Goal: Transaction & Acquisition: Purchase product/service

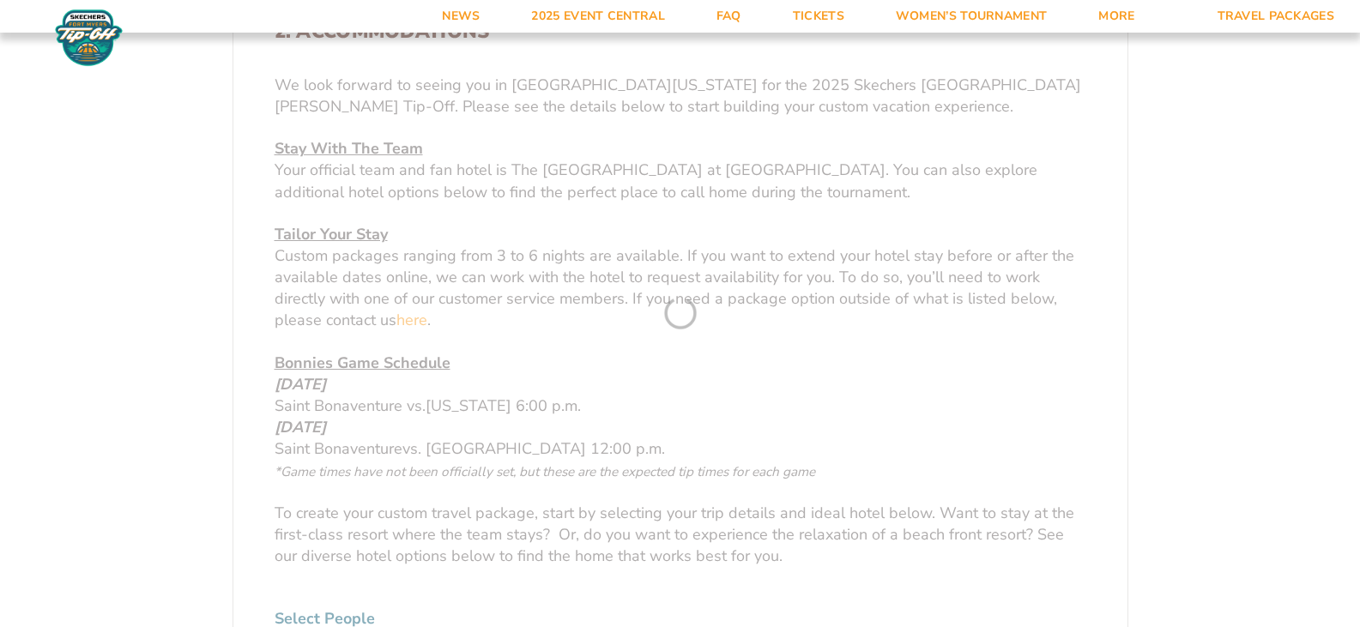
scroll to position [1029, 0]
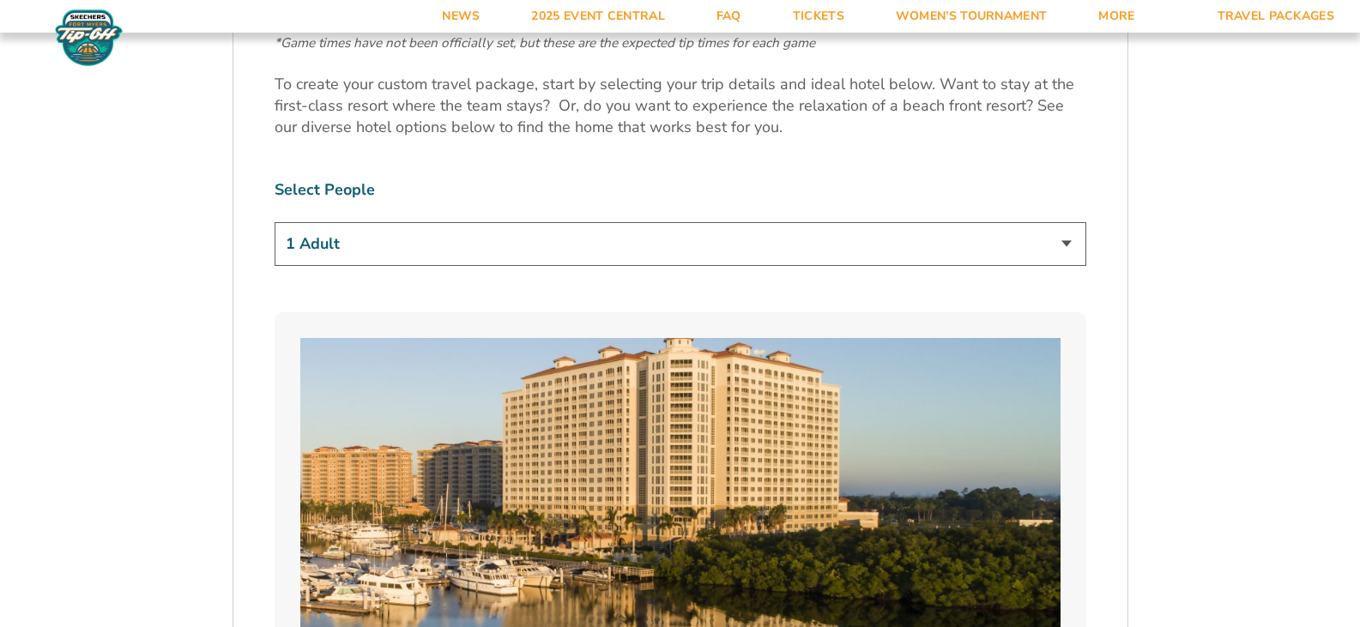
click at [1068, 241] on select "1 Adult 2 Adults 3 Adults 4 Adults 2 Adults + 1 Child 2 Adults + 2 Children 2 A…" at bounding box center [681, 244] width 812 height 44
select select "2 Adults"
click at [275, 222] on select "1 Adult 2 Adults 3 Adults 4 Adults 2 Adults + 1 Child 2 Adults + 2 Children 2 A…" at bounding box center [681, 244] width 812 height 44
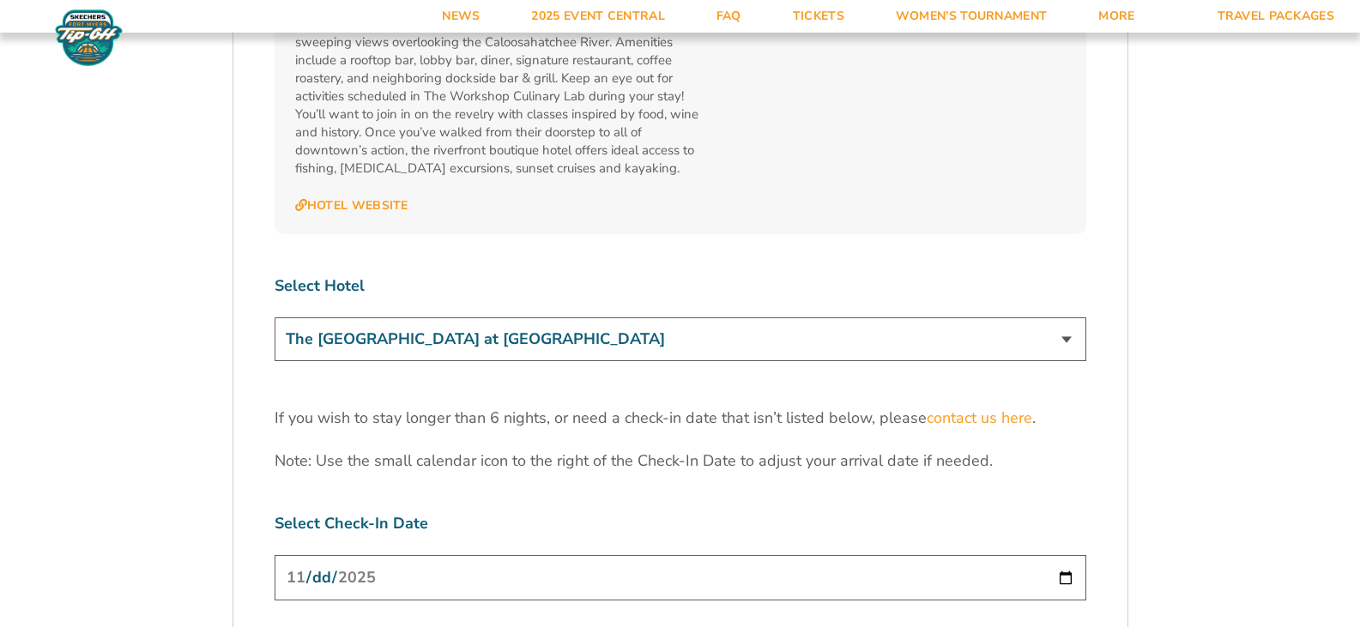
scroll to position [5119, 0]
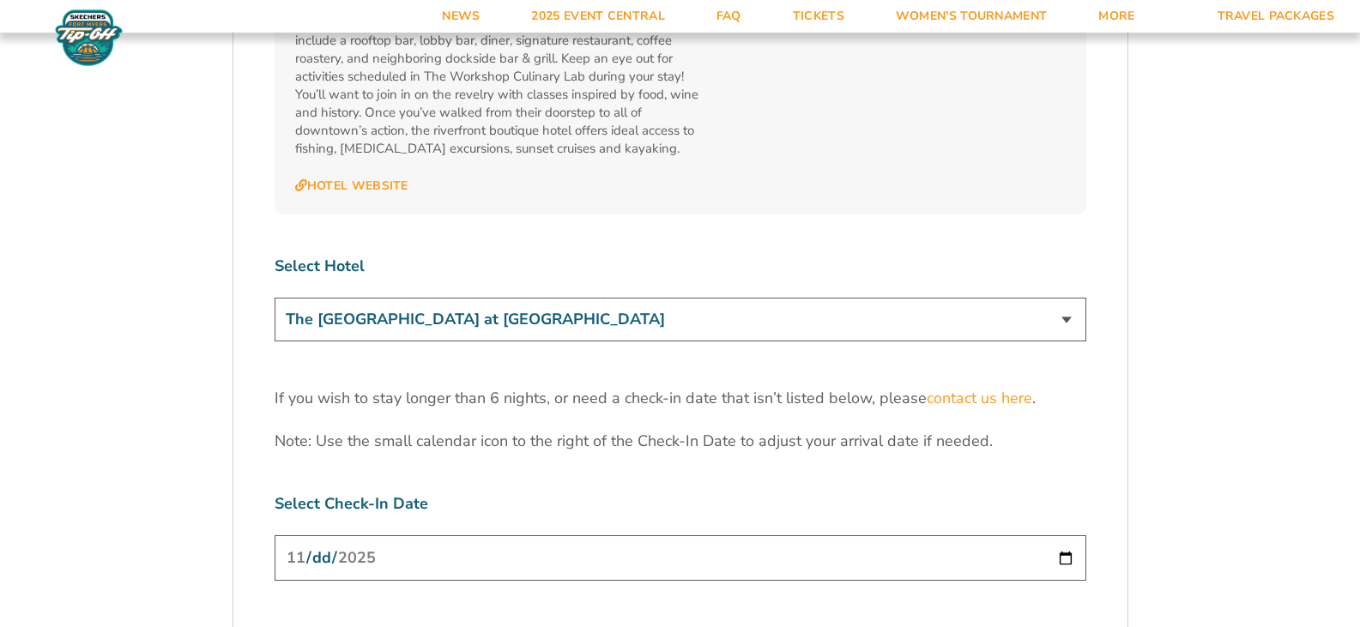
click at [1066, 535] on input "2025-11-24" at bounding box center [681, 557] width 812 height 45
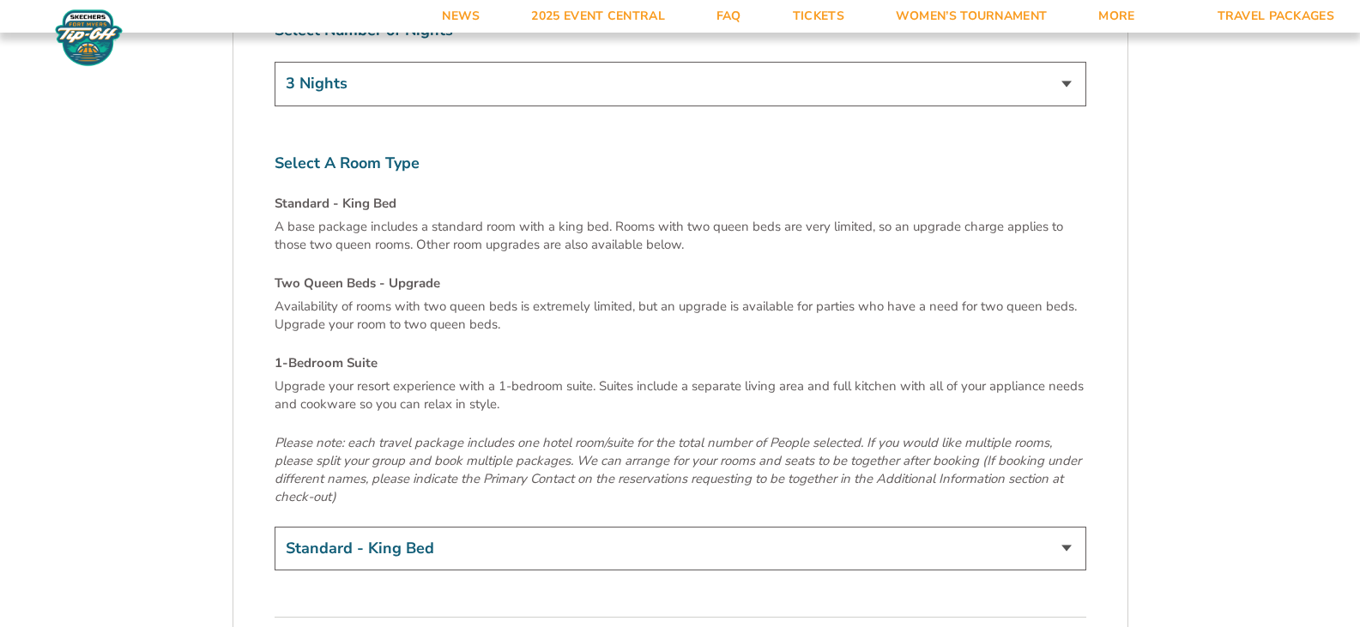
scroll to position [5736, 0]
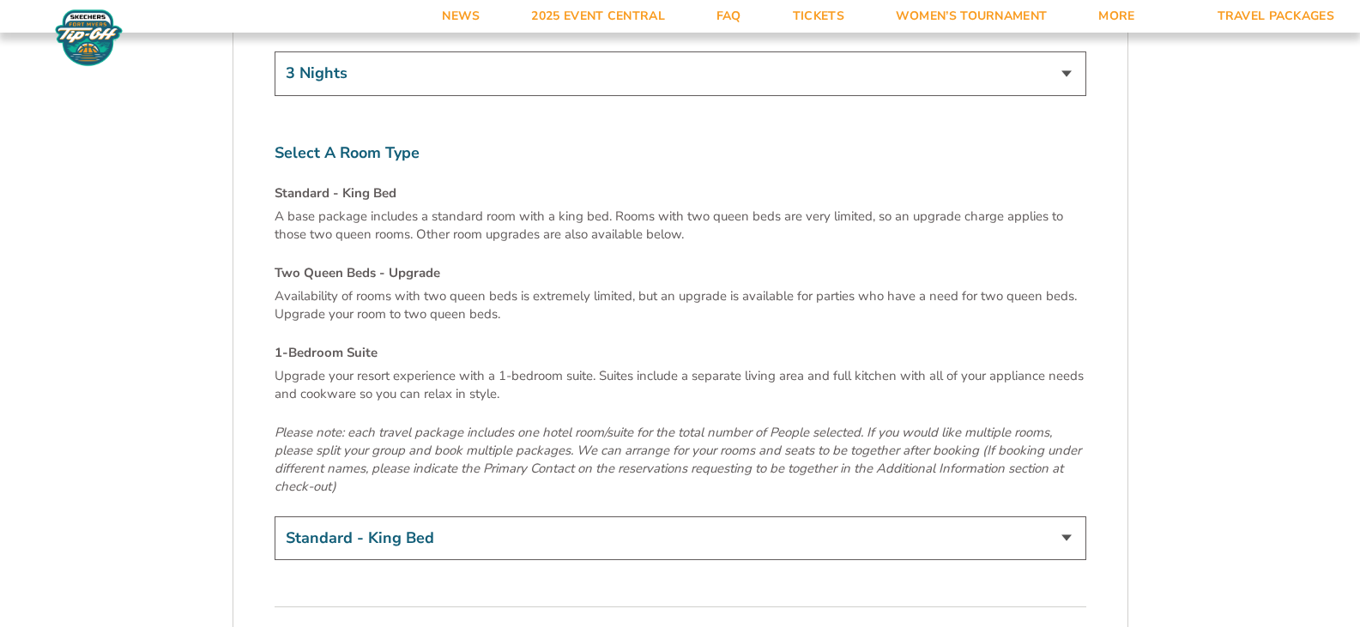
click at [1065, 516] on select "Standard - King Bed Two Queen Beds - Upgrade (+$15 per night) 1-Bedroom Suite (…" at bounding box center [681, 538] width 812 height 44
click at [443, 516] on select "Standard - King Bed Two Queen Beds - Upgrade (+$15 per night) 1-Bedroom Suite (…" at bounding box center [681, 538] width 812 height 44
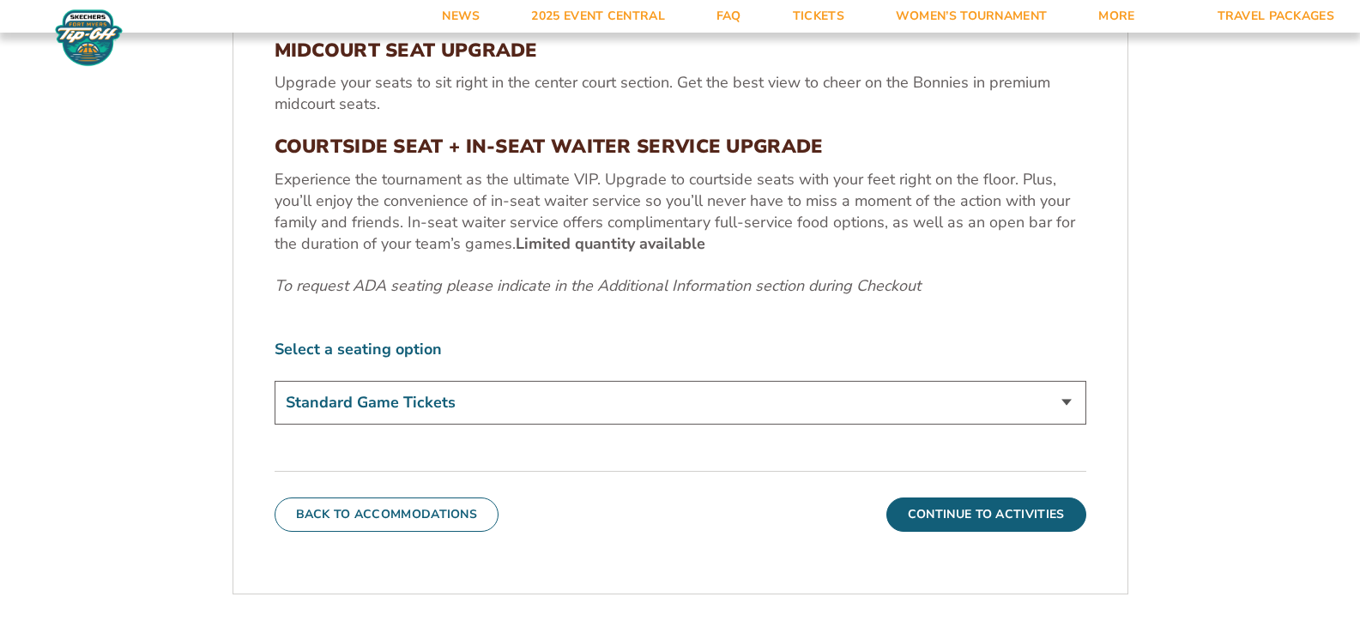
scroll to position [811, 0]
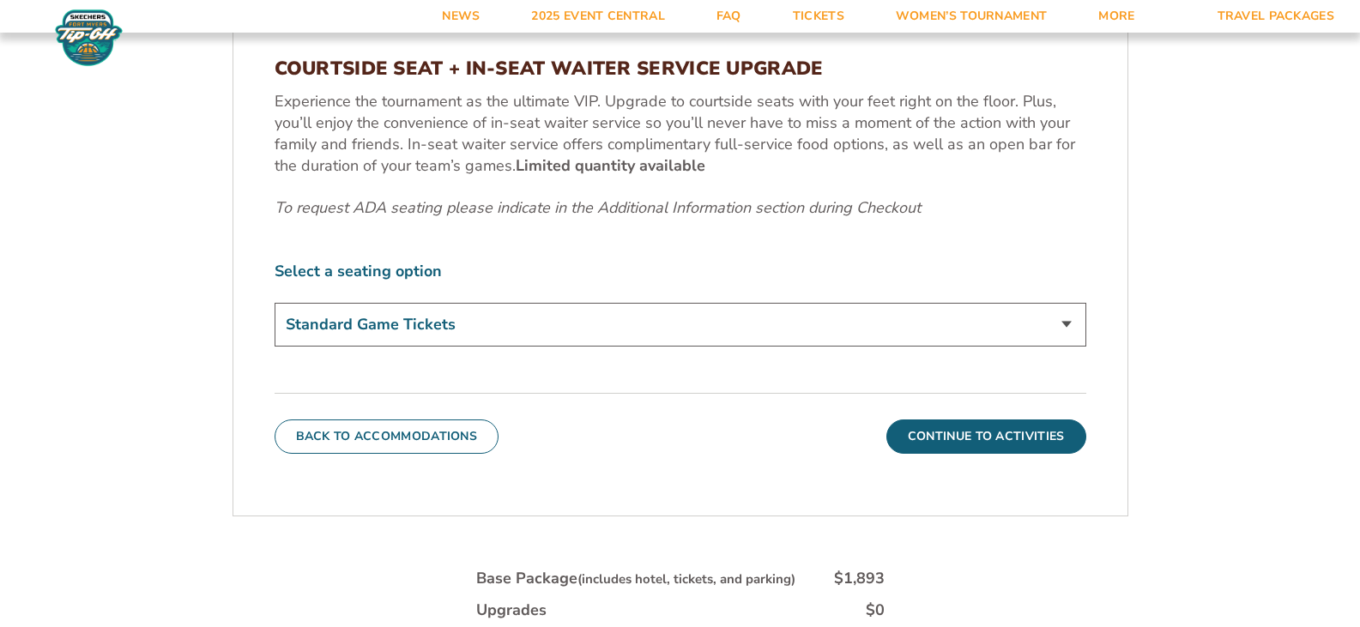
click at [1070, 325] on select "Standard Game Tickets Midcourt Seat Upgrade (+$100 per person) Courtside Seat +…" at bounding box center [681, 325] width 812 height 44
click at [978, 436] on button "Continue To Activities" at bounding box center [986, 436] width 200 height 34
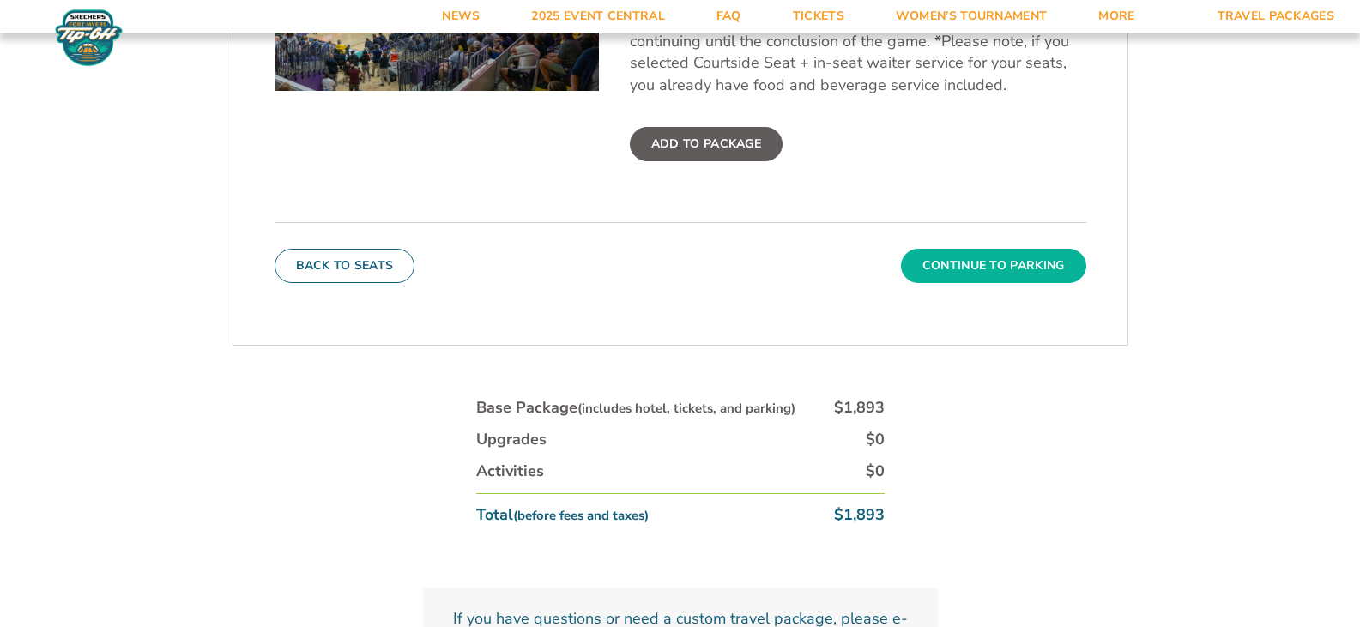
click at [968, 261] on button "Continue To Parking" at bounding box center [993, 266] width 185 height 34
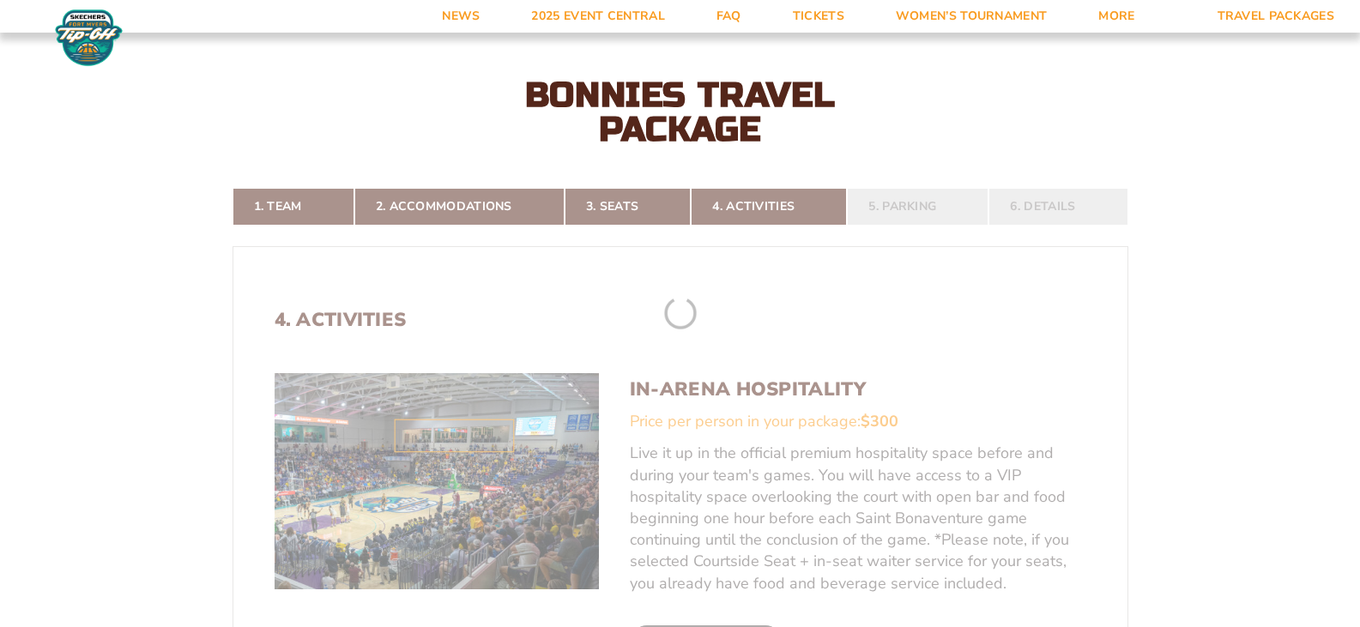
scroll to position [296, 0]
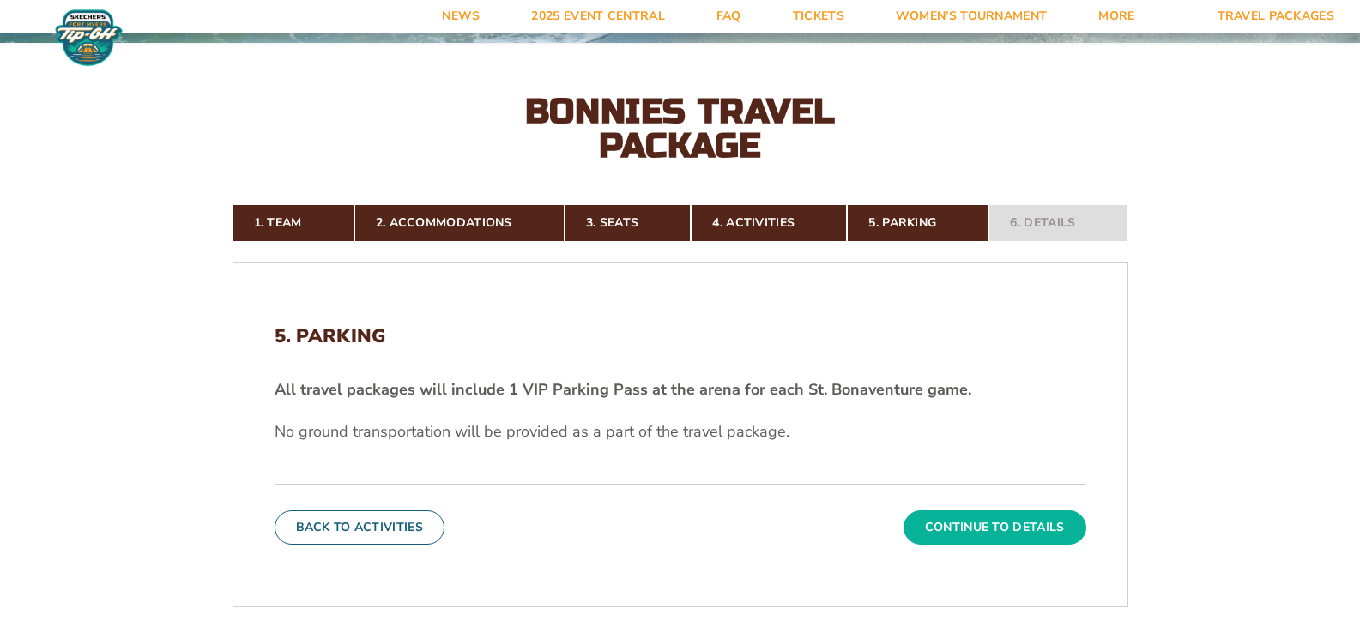
click at [975, 521] on button "Continue To Details" at bounding box center [994, 527] width 183 height 34
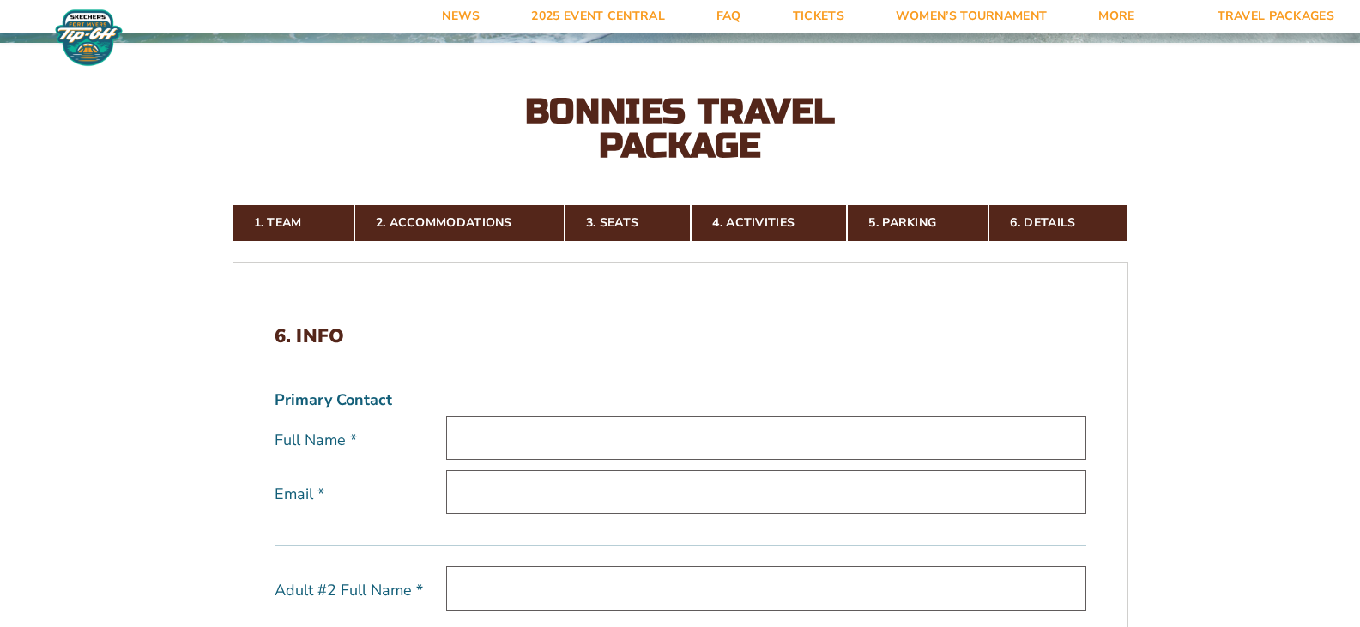
click at [485, 433] on input "text" at bounding box center [766, 438] width 640 height 44
type input "Paul Hilbert"
click at [512, 479] on input "email" at bounding box center [766, 492] width 640 height 44
type input "pch12643@yahoo.com"
click at [489, 572] on input "text" at bounding box center [766, 588] width 640 height 44
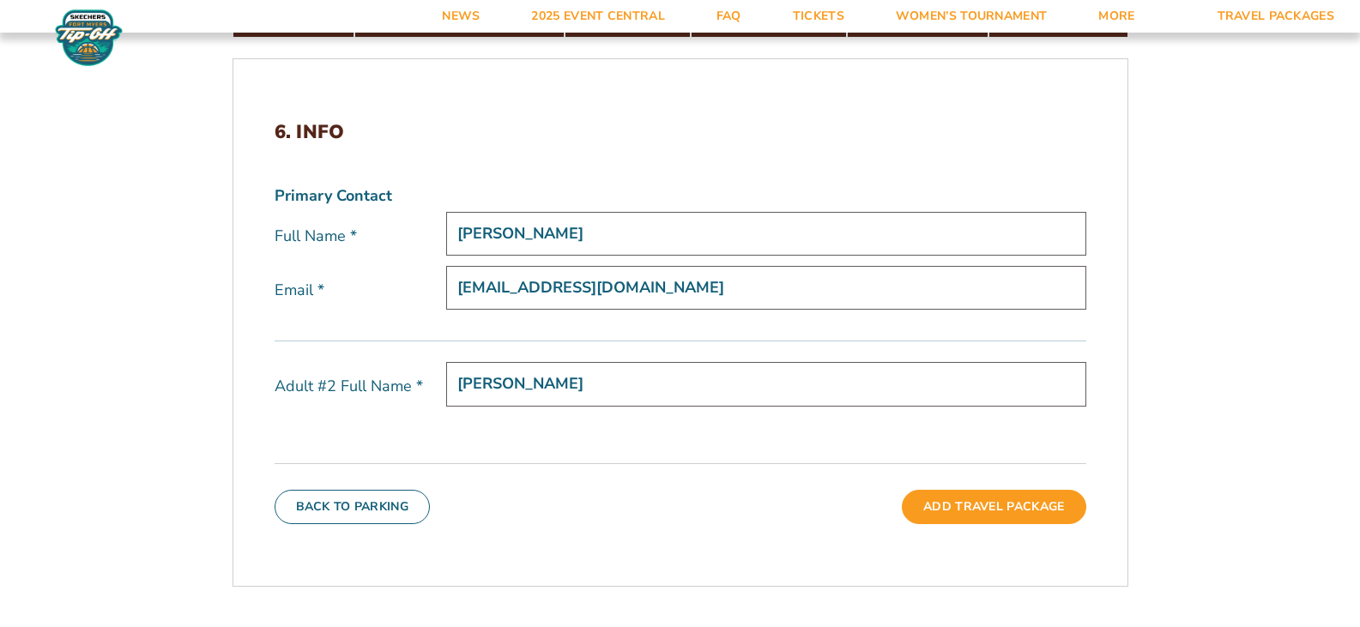
scroll to position [536, 0]
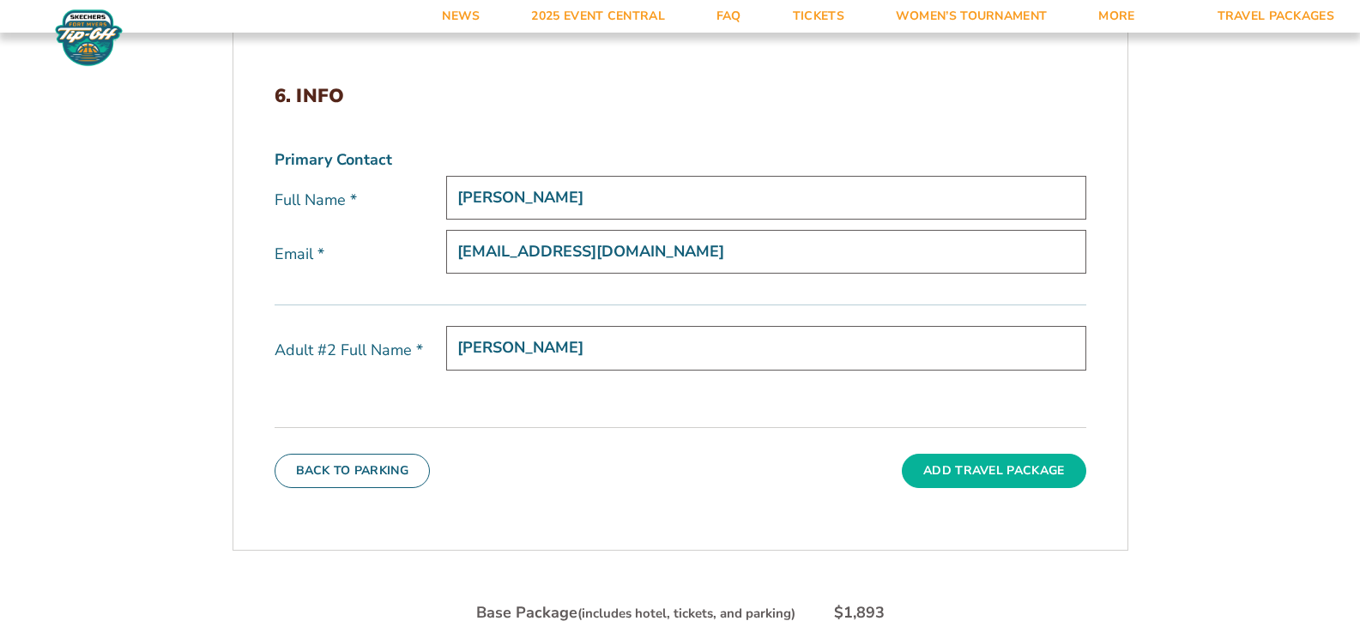
type input "[PERSON_NAME]"
click at [968, 468] on button "Add Travel Package" at bounding box center [994, 471] width 184 height 34
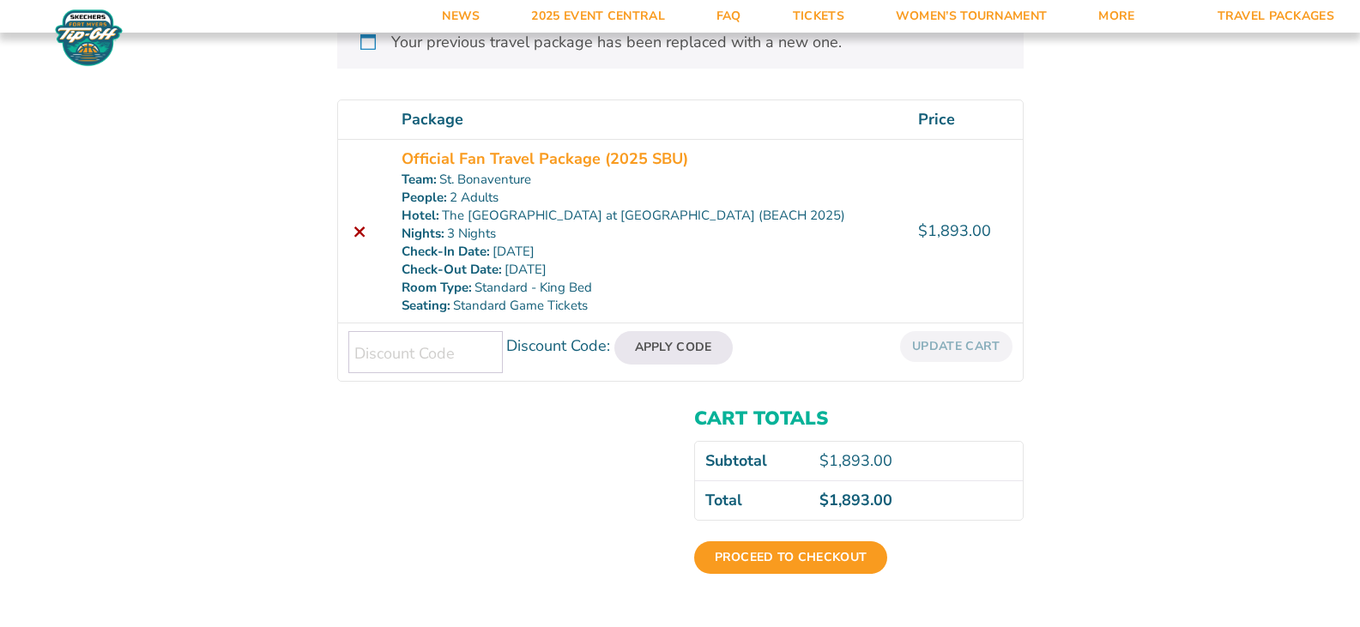
click at [1359, 621] on html "News 2025 Event Central FAQ Tickets Women’s Tournament More Arena Directions Ab…" at bounding box center [680, 301] width 1360 height 1266
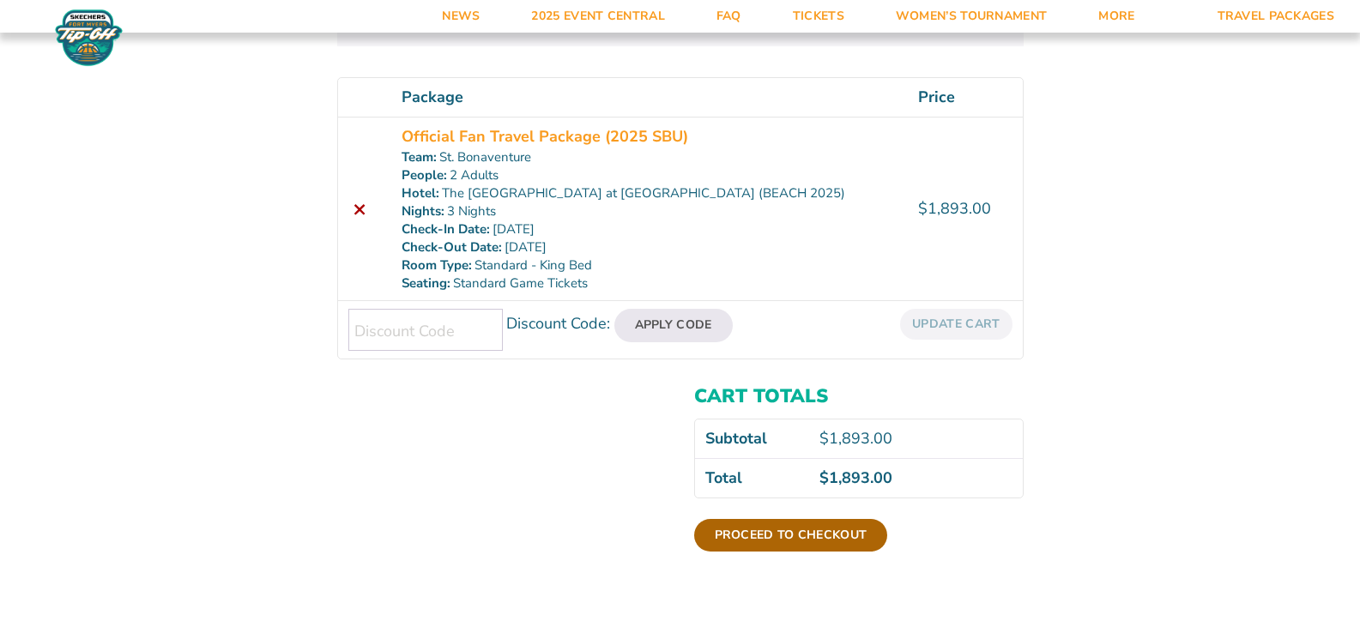
click at [789, 534] on link "Proceed to checkout" at bounding box center [791, 535] width 194 height 33
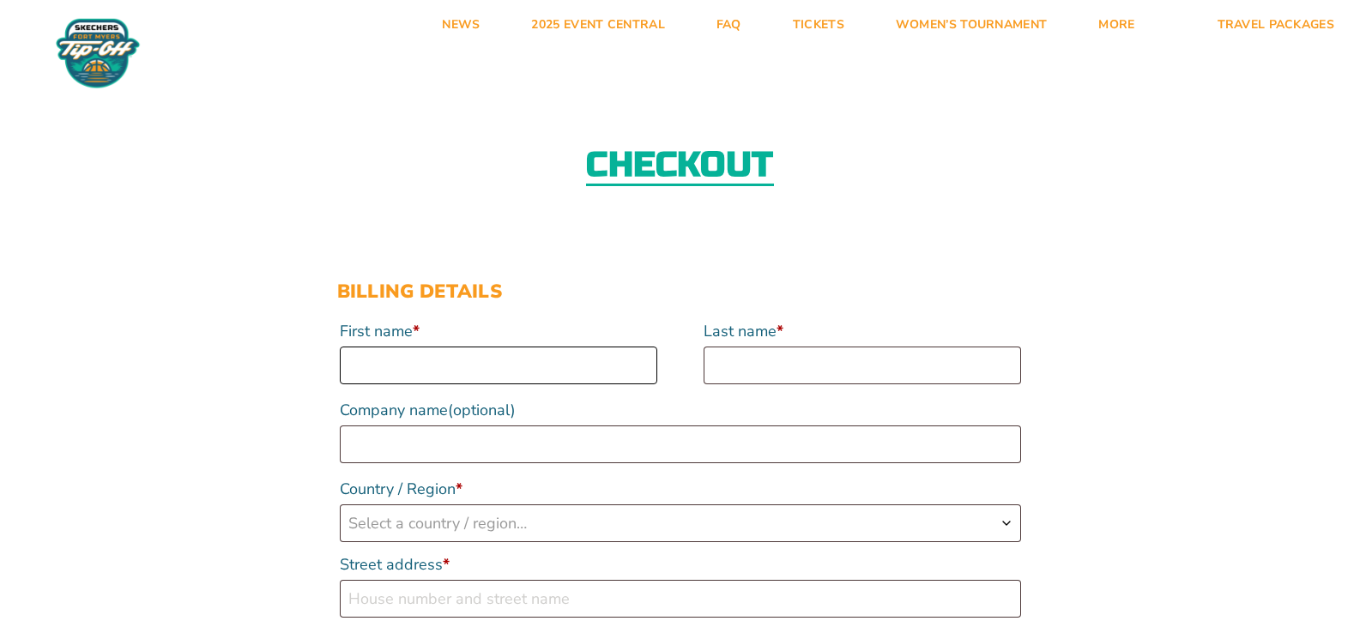
click at [388, 365] on input "First name *" at bounding box center [498, 366] width 317 height 38
type input "Paul"
click at [740, 356] on input "Last name *" at bounding box center [861, 366] width 317 height 38
type input "Hilbert"
click at [492, 438] on input "Company name (optional)" at bounding box center [680, 444] width 681 height 38
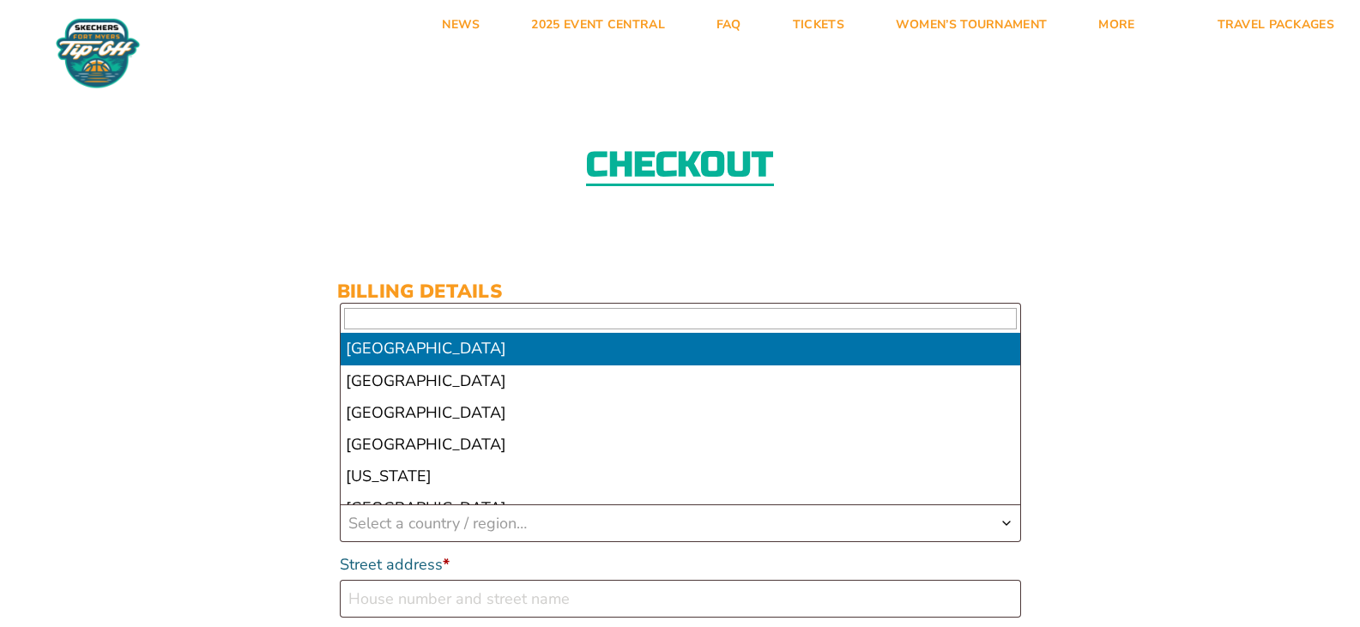
click at [412, 515] on span "Select a country / region…" at bounding box center [437, 523] width 178 height 21
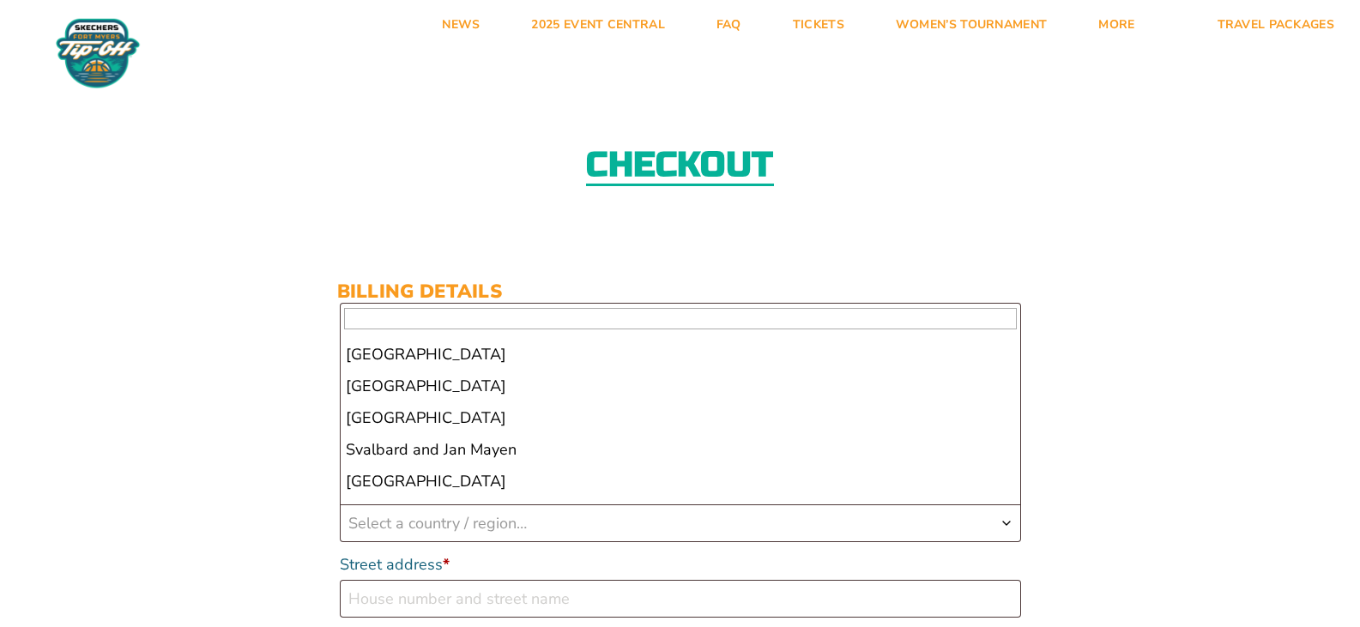
scroll to position [7455, 0]
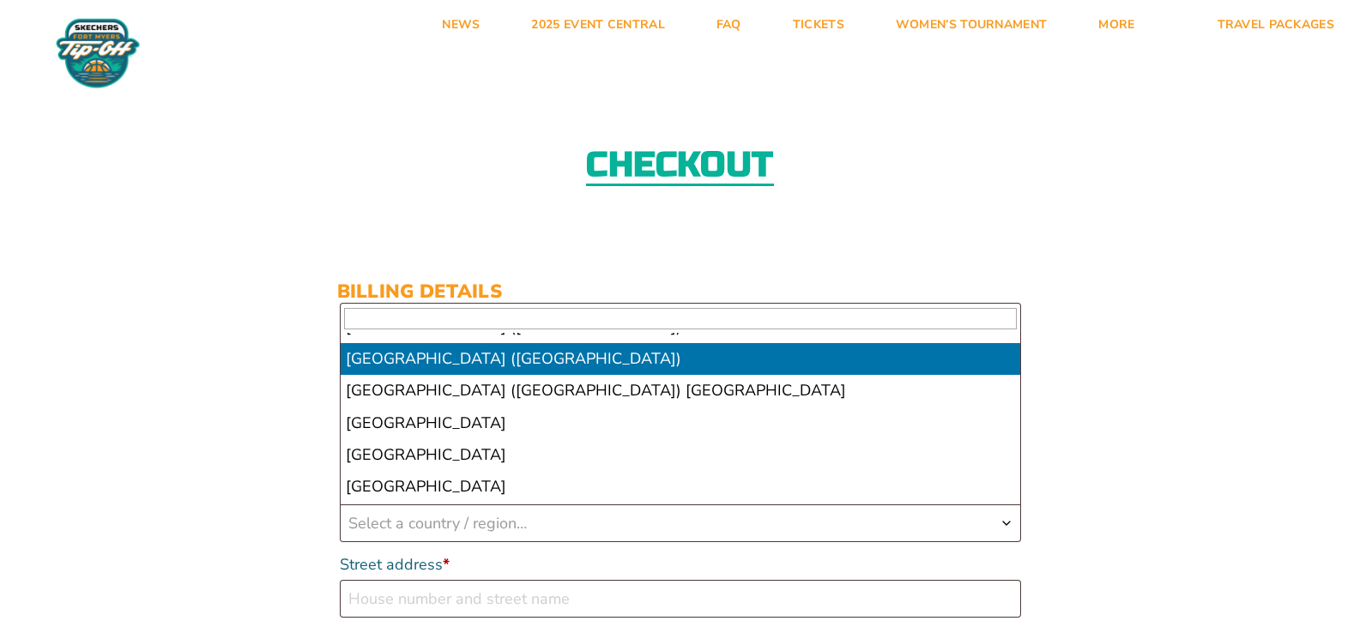
select select "US"
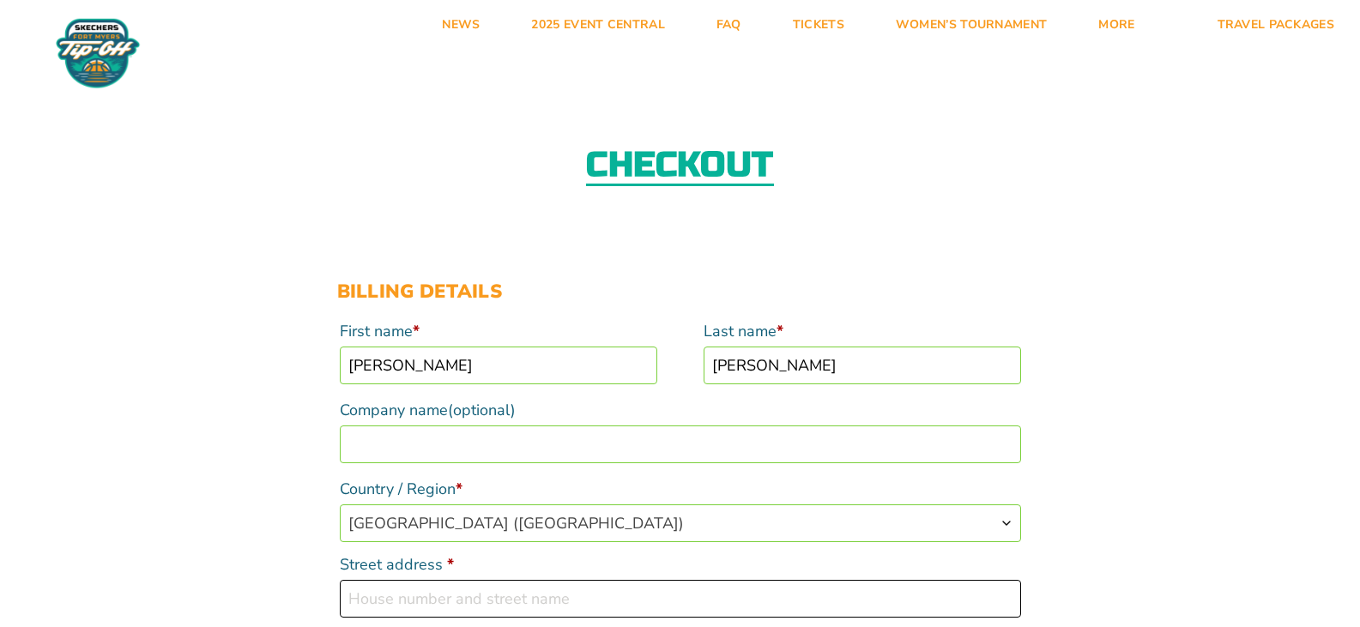
click at [445, 592] on input "Street address *" at bounding box center [680, 599] width 681 height 38
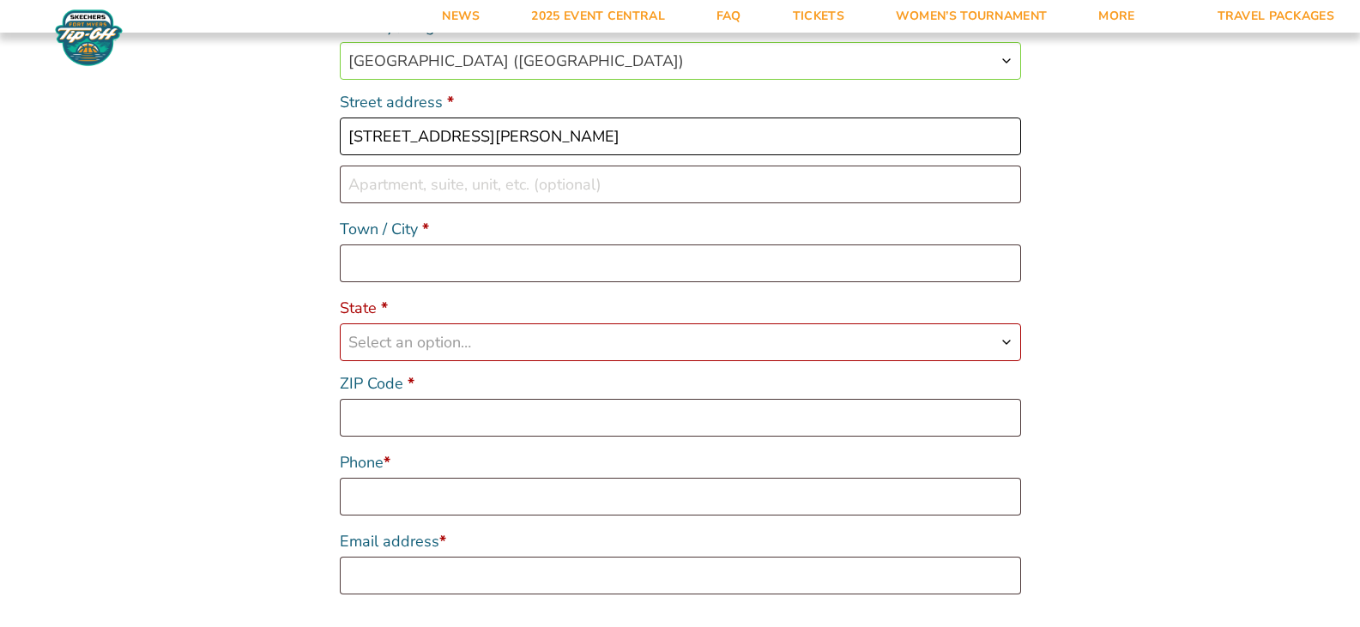
scroll to position [515, 0]
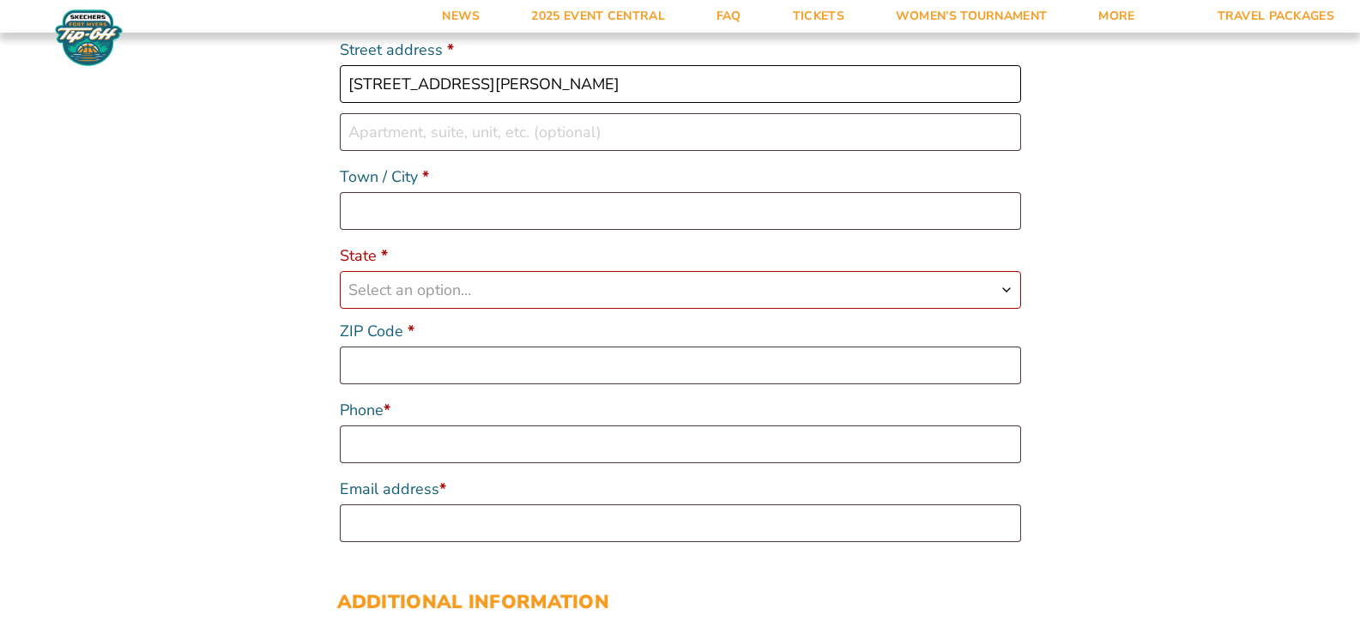
type input "6881 Niles Rd"
click at [385, 214] on input "Town / City *" at bounding box center [680, 211] width 681 height 38
type input "Ellicottville"
click at [998, 285] on span "Select an option…" at bounding box center [680, 290] width 679 height 36
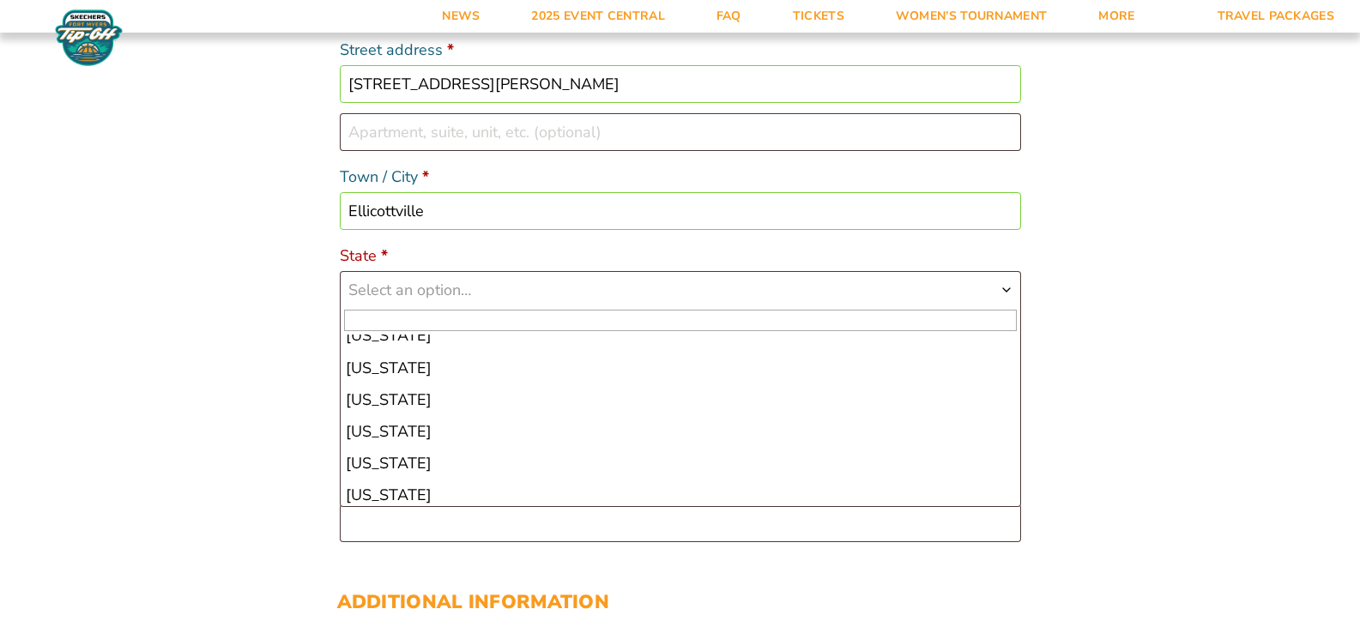
scroll to position [887, 0]
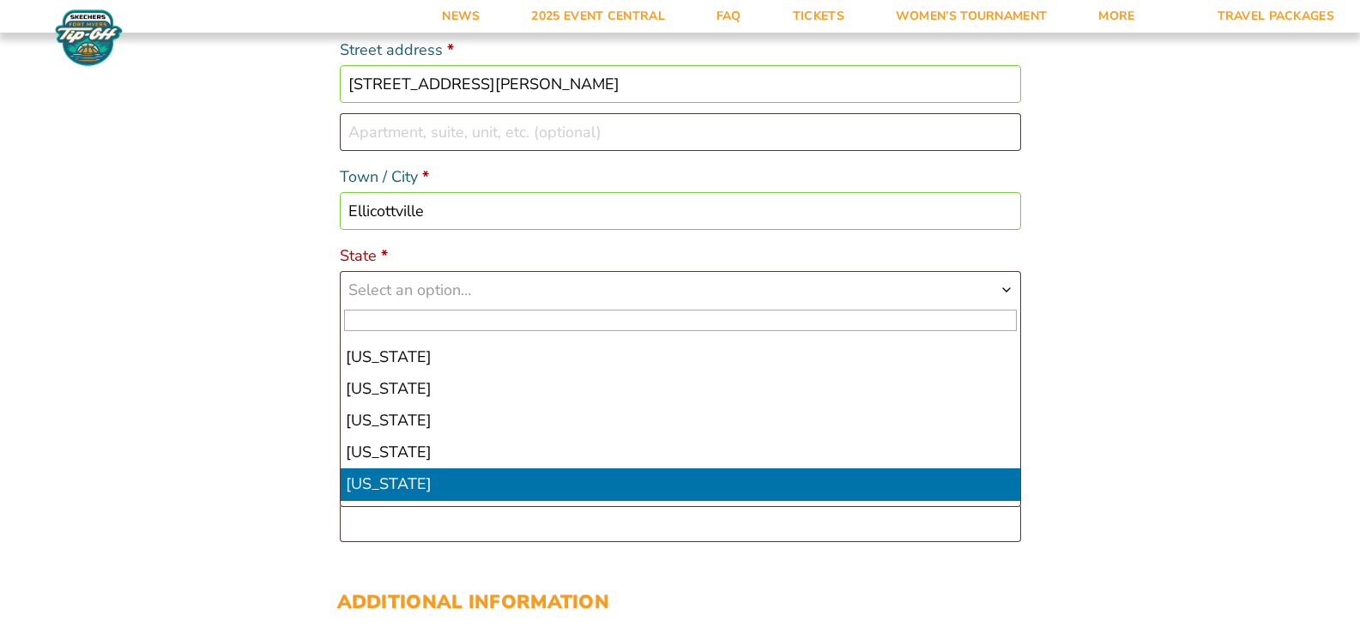
select select "NY"
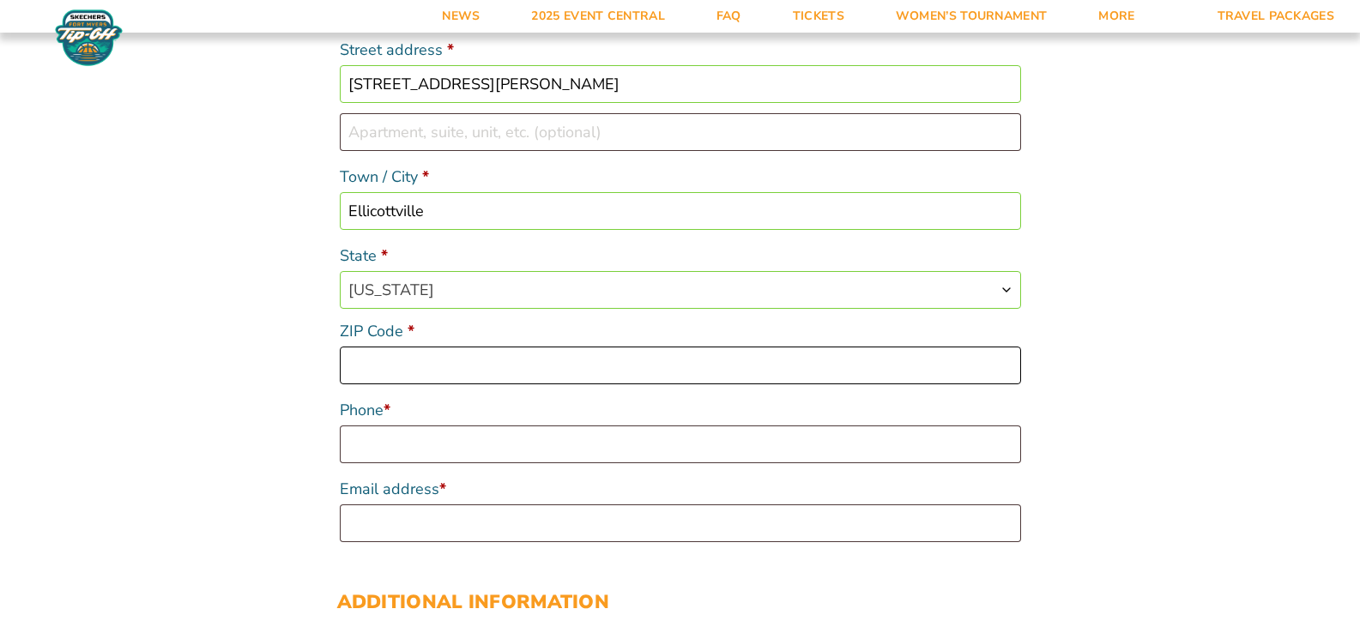
click at [381, 359] on input "ZIP Code *" at bounding box center [680, 366] width 681 height 38
type input "14731"
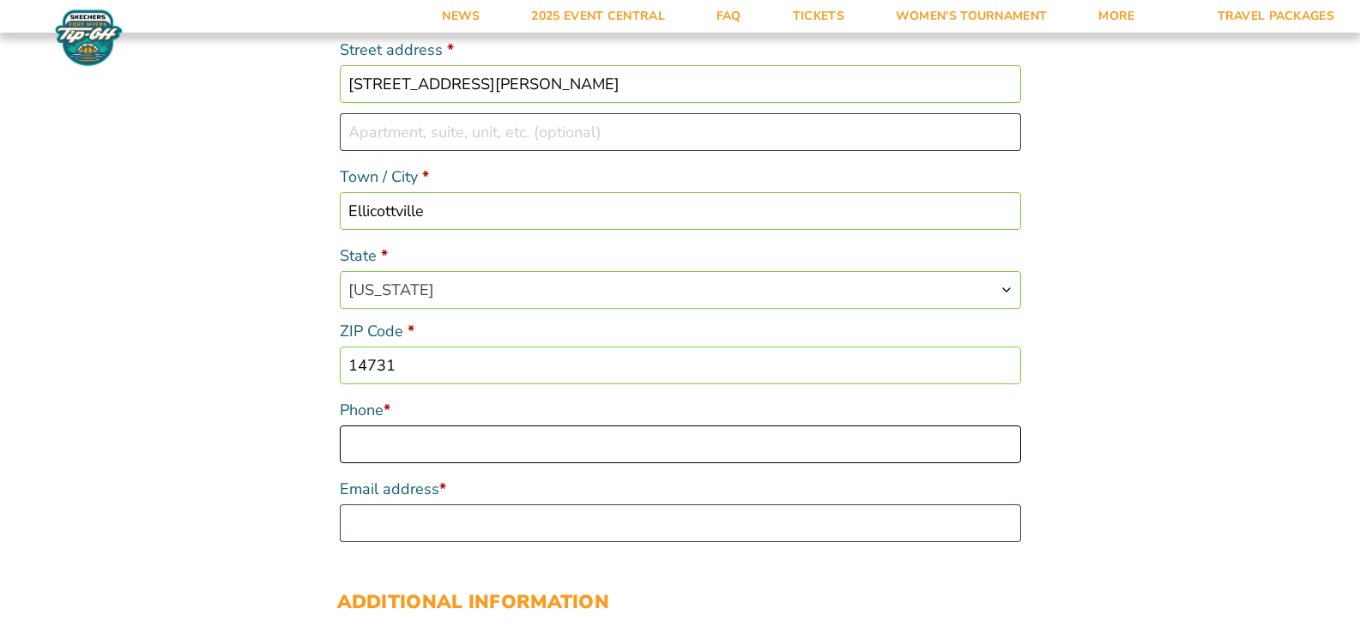
click at [418, 437] on input "Phone *" at bounding box center [680, 444] width 681 height 38
type input "[PHONE_NUMBER]"
click at [425, 528] on input "Email address *" at bounding box center [680, 523] width 681 height 38
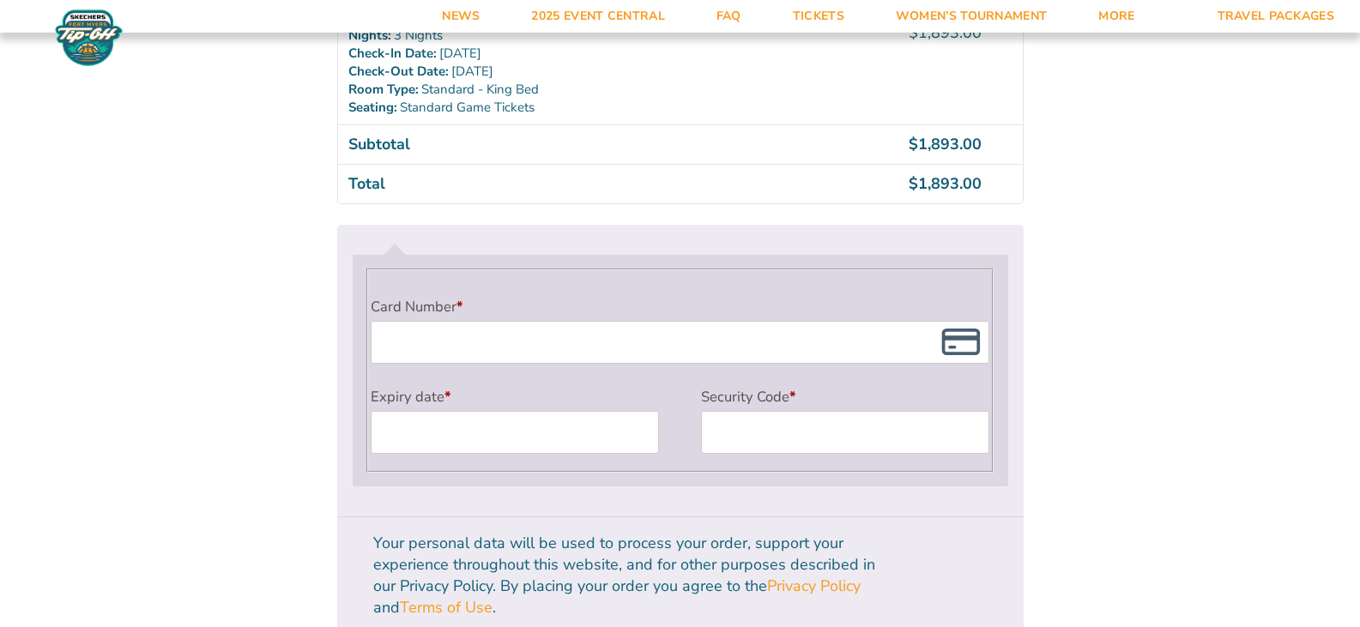
scroll to position [1407, 0]
type input "[EMAIL_ADDRESS][DOMAIN_NAME]"
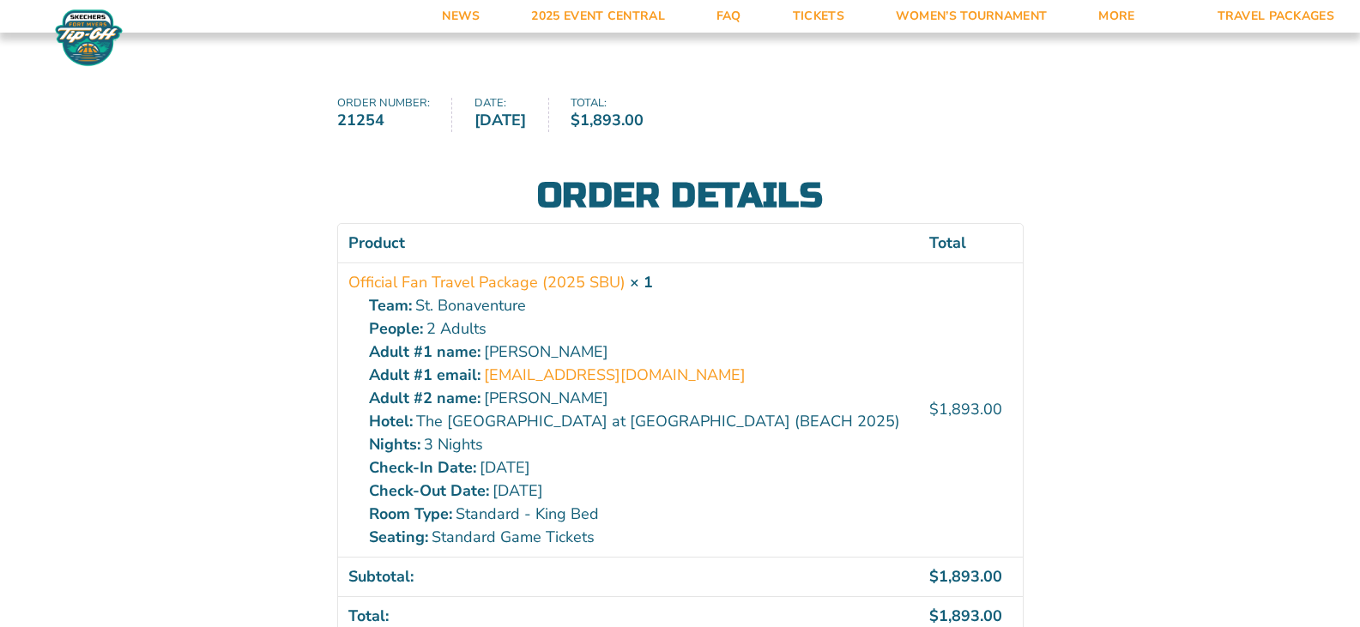
scroll to position [142, 0]
